Goal: Check status: Check status

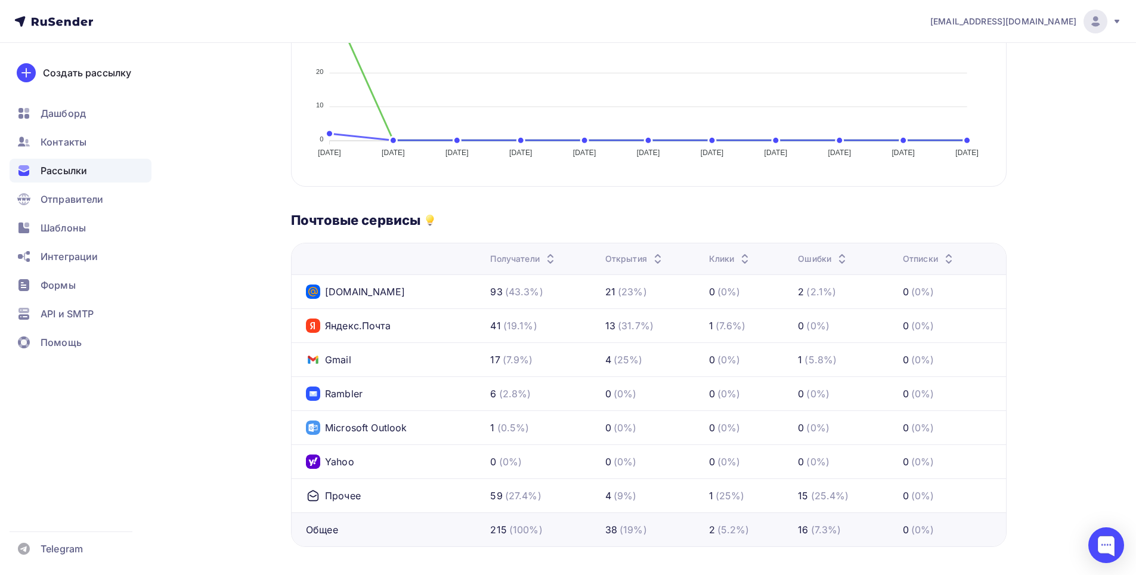
scroll to position [390, 0]
click at [349, 499] on div "Прочее" at bounding box center [333, 498] width 55 height 14
click at [808, 502] on div "15" at bounding box center [803, 498] width 10 height 14
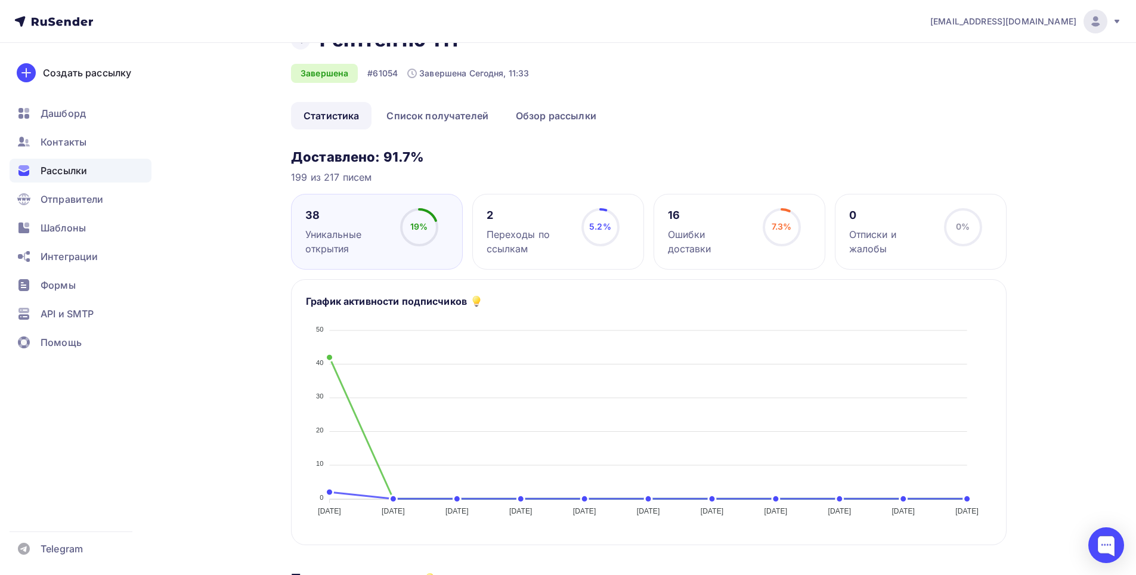
scroll to position [32, 0]
click at [711, 219] on div "16" at bounding box center [710, 217] width 84 height 14
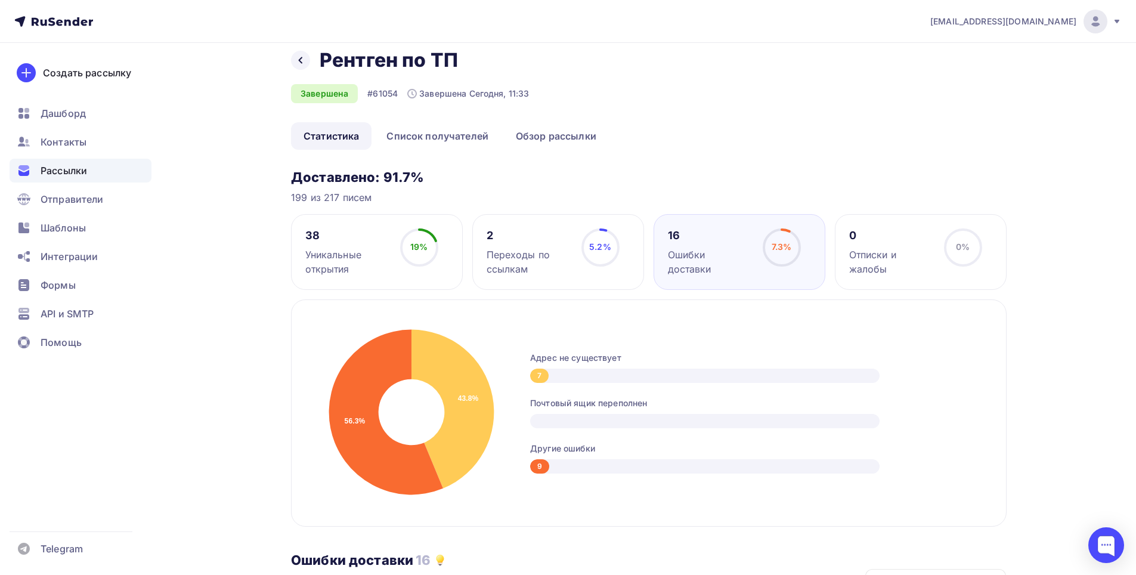
scroll to position [0, 0]
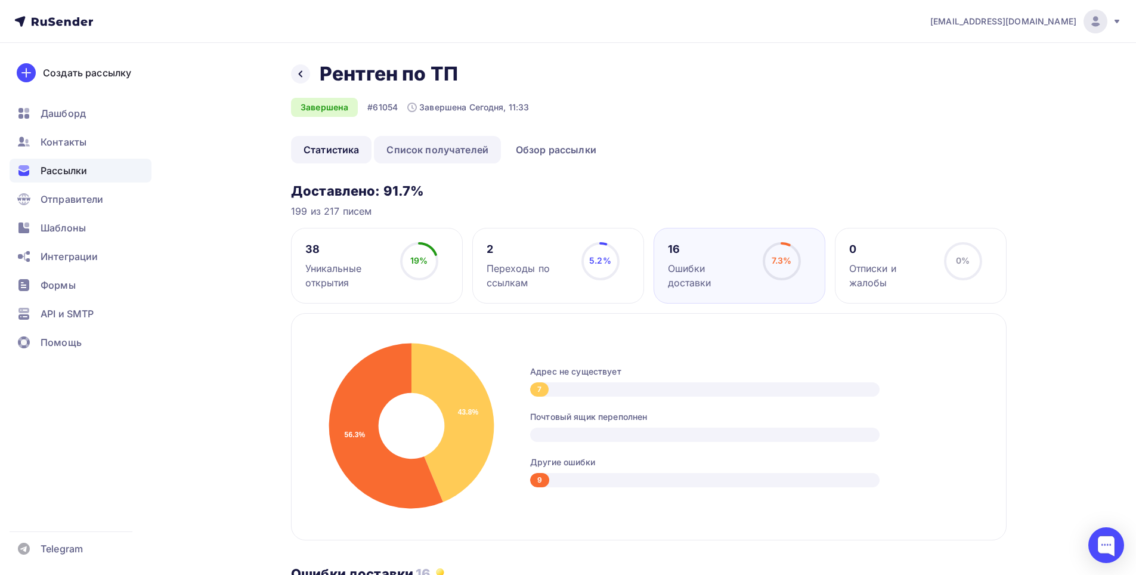
click at [424, 153] on link "Список получателей" at bounding box center [437, 149] width 127 height 27
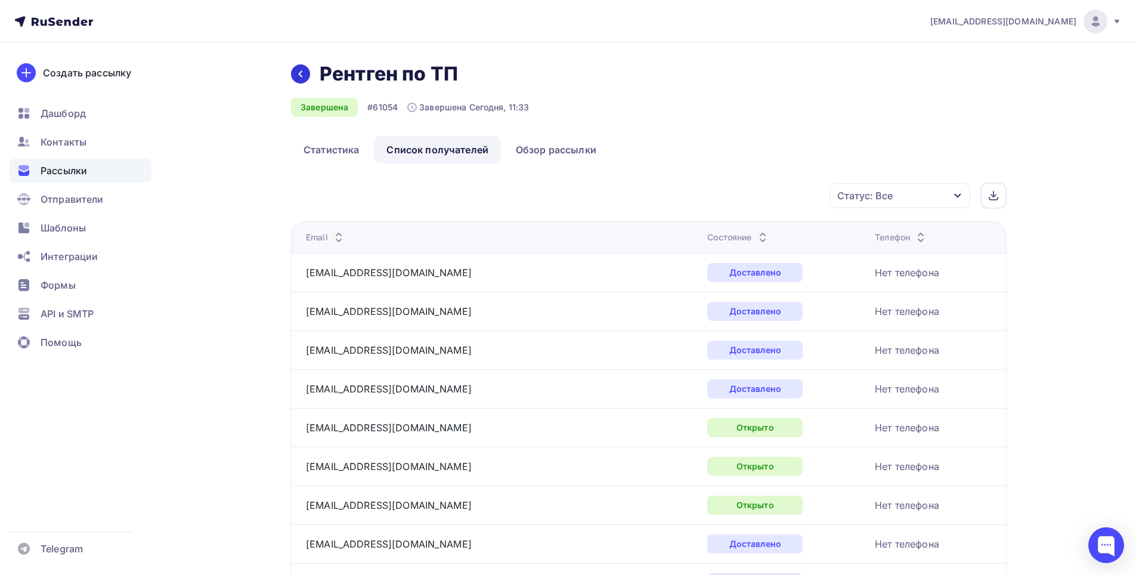
click at [303, 76] on icon at bounding box center [301, 74] width 10 height 10
